Goal: Check status

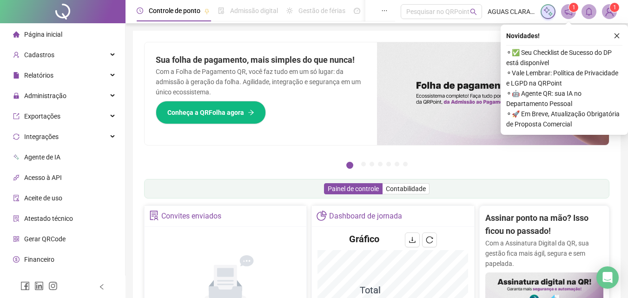
click at [41, 34] on span "Página inicial" at bounding box center [43, 34] width 38 height 7
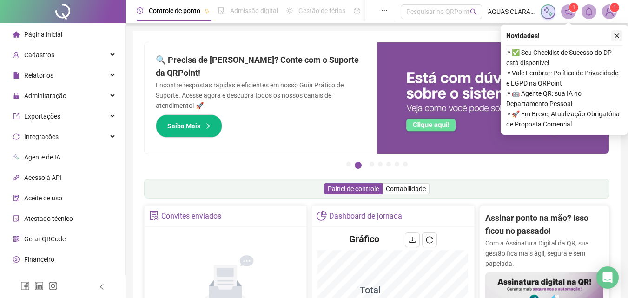
click at [612, 31] on button "button" at bounding box center [616, 35] width 11 height 11
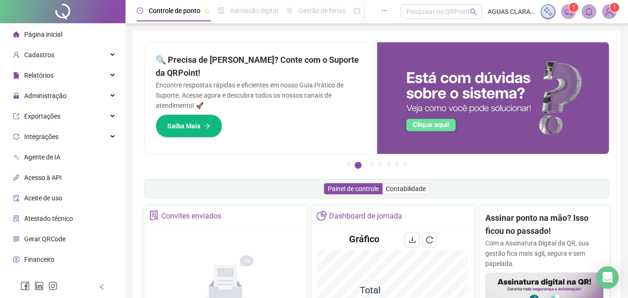
drag, startPoint x: 36, startPoint y: 30, endPoint x: 91, endPoint y: 1, distance: 62.2
click at [36, 31] on span "Página inicial" at bounding box center [43, 34] width 38 height 7
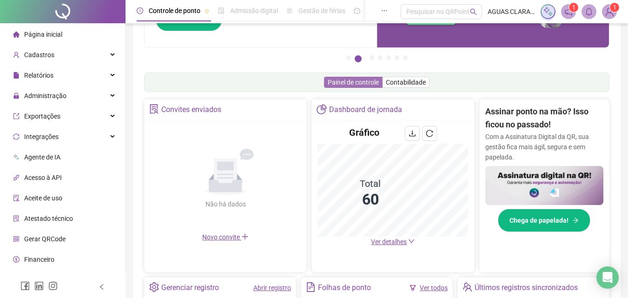
scroll to position [139, 0]
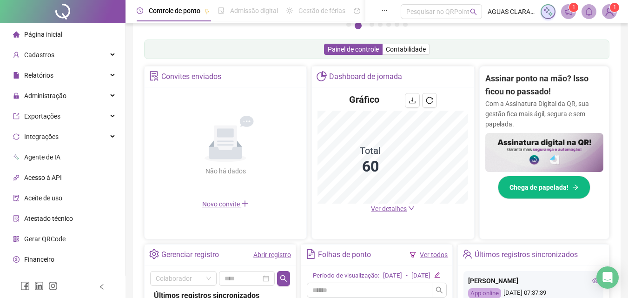
click at [391, 206] on span "Ver detalhes" at bounding box center [389, 208] width 36 height 7
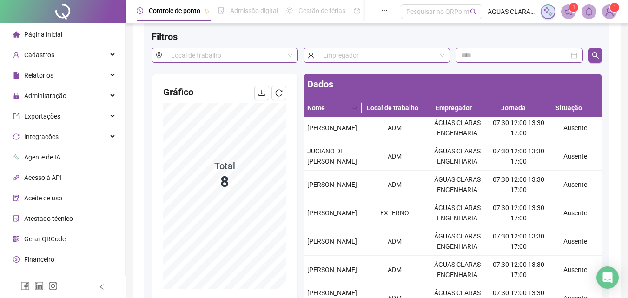
scroll to position [40, 0]
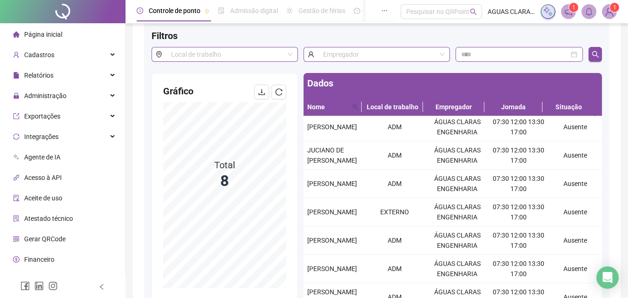
drag, startPoint x: 603, startPoint y: 221, endPoint x: 503, endPoint y: 40, distance: 207.1
click at [580, 115] on div "Dados Nome Local de trabalho Empregador Jornada Situação DEBORA GONCALVES DA SI…" at bounding box center [453, 192] width 304 height 239
click at [112, 3] on div at bounding box center [63, 11] width 126 height 23
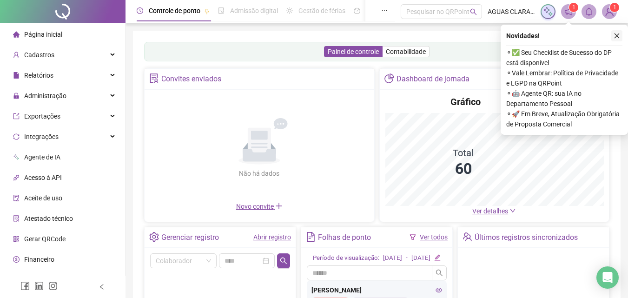
click at [617, 36] on icon "close" at bounding box center [617, 36] width 7 height 7
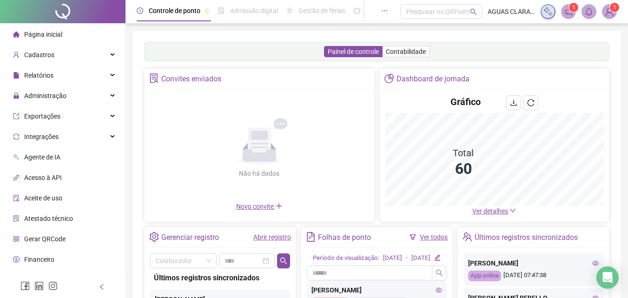
click at [493, 209] on span "Ver detalhes" at bounding box center [490, 210] width 36 height 7
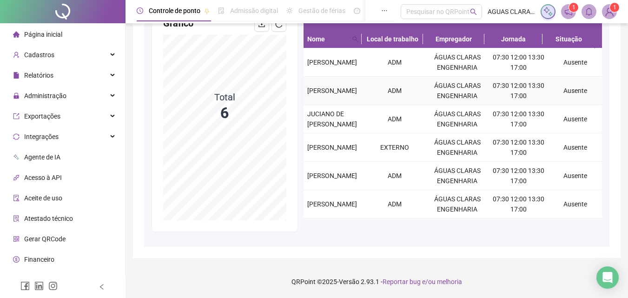
scroll to position [6, 0]
